Goal: Information Seeking & Learning: Learn about a topic

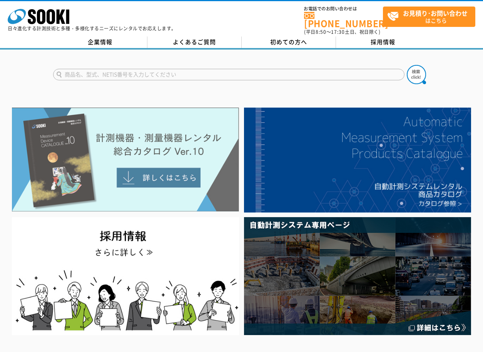
click at [177, 174] on img at bounding box center [125, 160] width 227 height 104
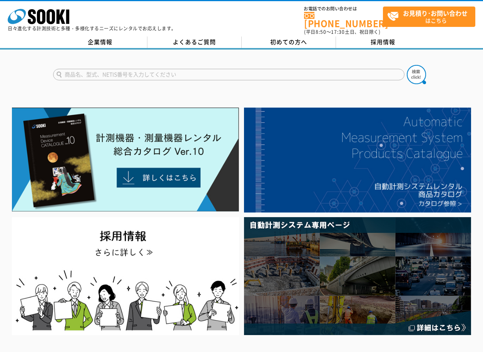
click at [77, 72] on input "text" at bounding box center [228, 75] width 351 height 12
type input "照度"
click at [413, 67] on img at bounding box center [416, 74] width 19 height 19
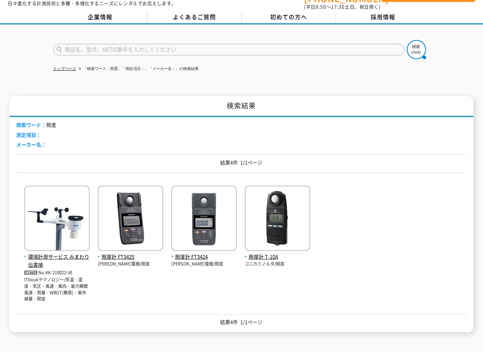
scroll to position [38, 0]
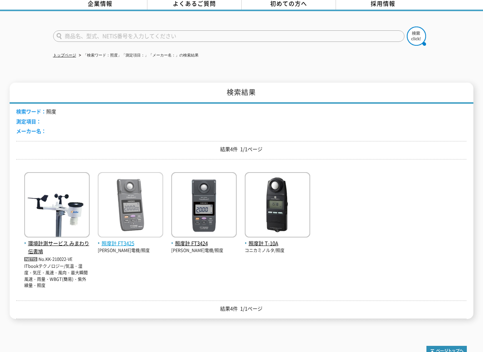
click at [123, 188] on img at bounding box center [130, 205] width 65 height 67
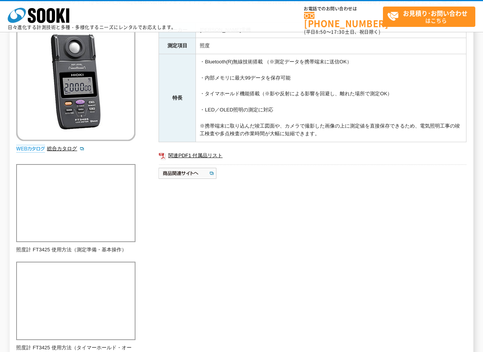
scroll to position [115, 0]
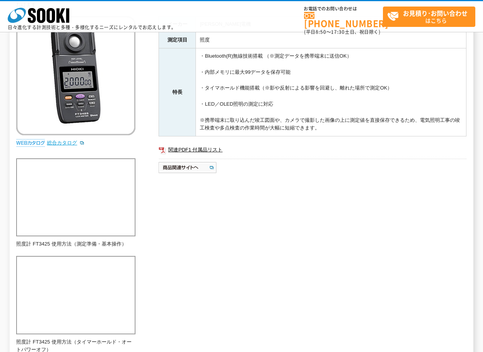
click at [76, 140] on link "総合カタログ" at bounding box center [66, 143] width 38 height 6
